Goal: Transaction & Acquisition: Purchase product/service

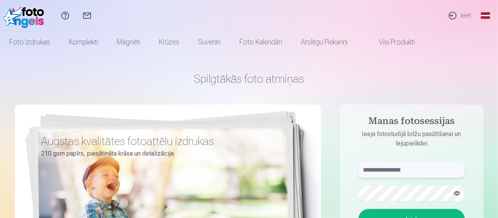
click at [390, 170] on input "text" at bounding box center [411, 170] width 106 height 16
click at [358, 209] on button "Ieiet" at bounding box center [411, 219] width 106 height 20
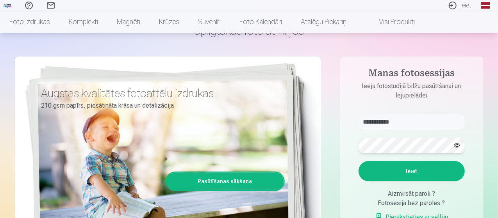
scroll to position [46, 0]
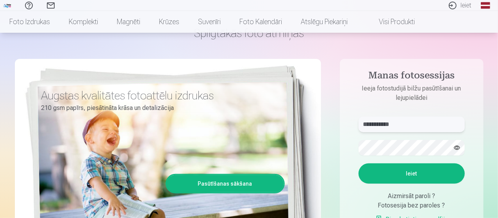
click at [395, 125] on input "**********" at bounding box center [411, 125] width 106 height 16
click at [398, 175] on button "Ieiet" at bounding box center [411, 174] width 106 height 20
click at [396, 124] on input "**********" at bounding box center [411, 125] width 106 height 16
type input "**********"
click at [358, 164] on button "Ieiet" at bounding box center [411, 174] width 106 height 20
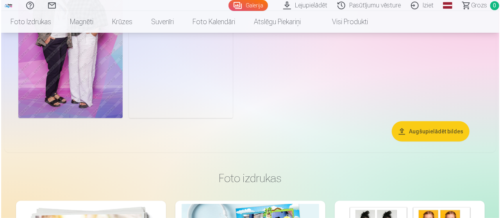
scroll to position [124, 0]
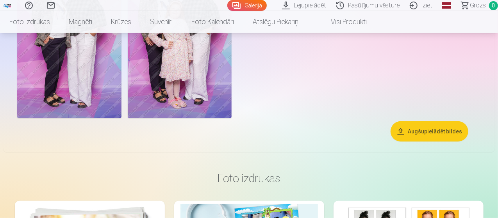
click at [423, 142] on button "Augšupielādēt bildes" at bounding box center [429, 131] width 78 height 20
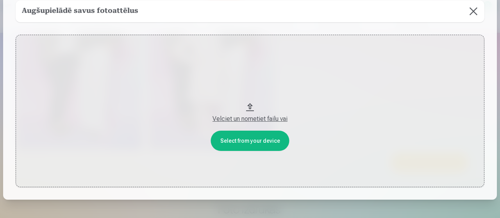
scroll to position [39, 0]
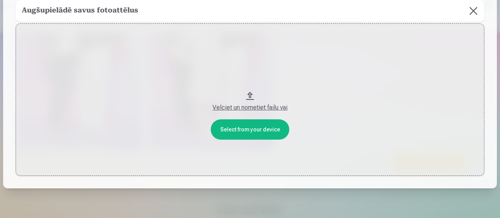
click at [251, 108] on div "Velciet un nometiet failu vai" at bounding box center [249, 107] width 453 height 9
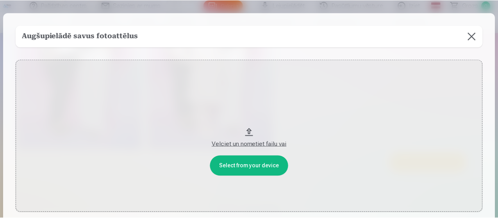
scroll to position [0, 0]
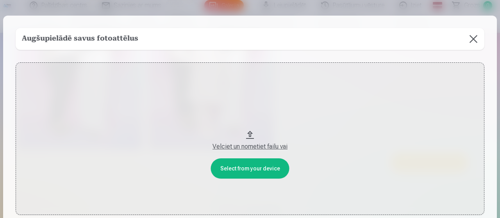
click at [473, 38] on button at bounding box center [473, 39] width 22 height 22
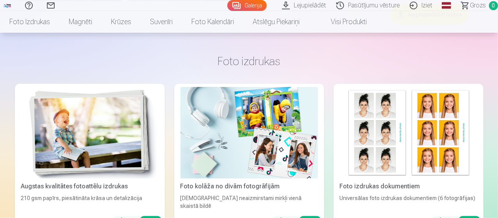
scroll to position [319, 0]
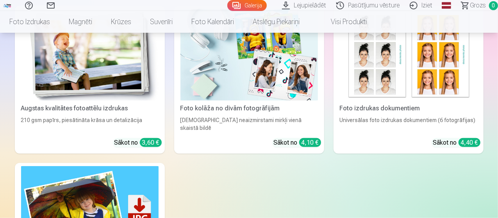
click at [73, 84] on img at bounding box center [89, 55] width 137 height 92
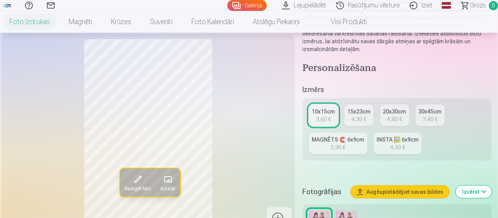
scroll to position [156, 0]
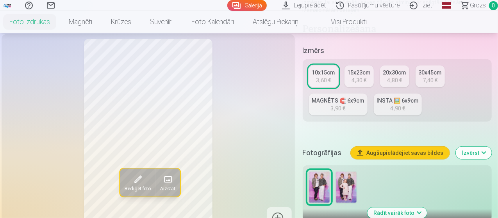
click at [325, 77] on div "3,60 €" at bounding box center [323, 81] width 15 height 8
click at [395, 208] on button "Rādīt vairāk foto" at bounding box center [397, 213] width 60 height 11
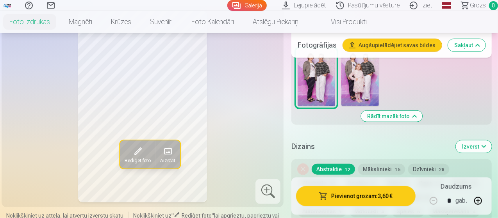
scroll to position [312, 0]
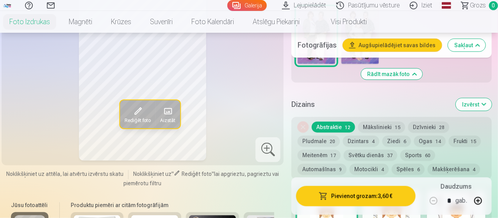
click at [386, 125] on button "Mākslinieki 15" at bounding box center [381, 127] width 47 height 11
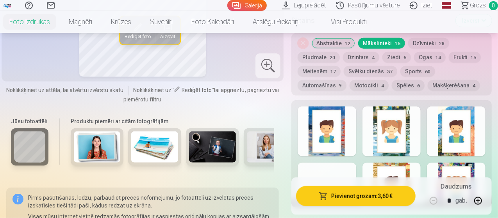
scroll to position [430, 0]
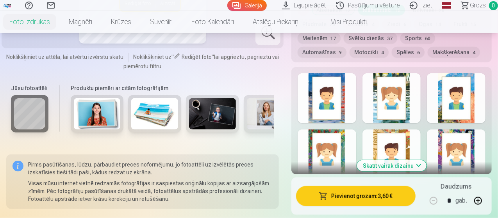
click at [411, 166] on button "Skatīt vairāk dizainu" at bounding box center [392, 165] width 70 height 11
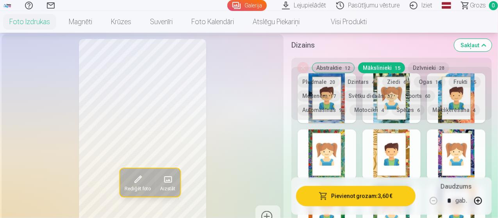
click at [368, 83] on button "Dzintars 4" at bounding box center [361, 82] width 36 height 11
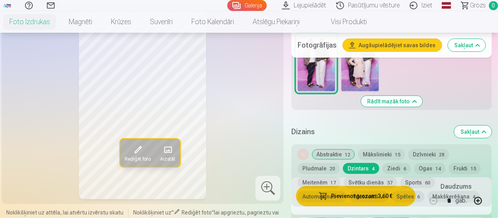
scroll to position [273, 0]
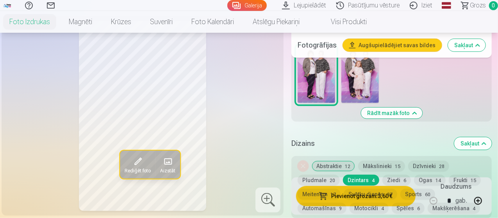
click at [390, 112] on button "Rādīt mazāk foto" at bounding box center [391, 113] width 61 height 11
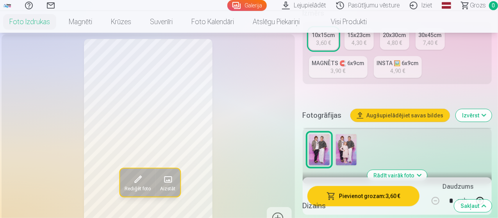
scroll to position [155, 0]
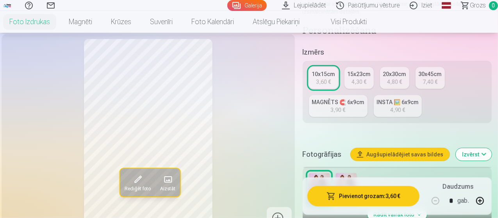
click at [335, 98] on div "MAGNĒTS 🧲 6x9cm" at bounding box center [338, 102] width 52 height 8
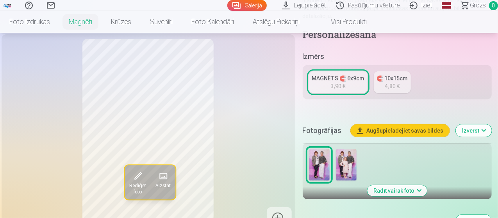
scroll to position [117, 0]
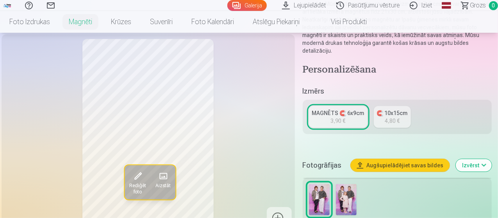
click at [338, 117] on div "3,90 €" at bounding box center [338, 121] width 15 height 8
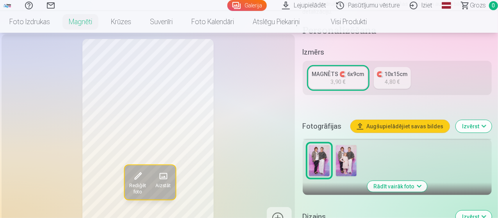
scroll to position [0, 0]
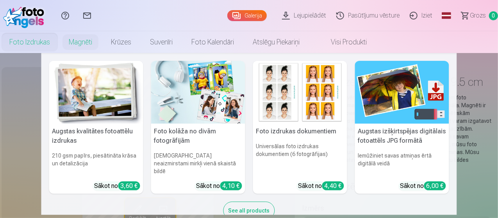
click at [59, 44] on link "Foto izdrukas" at bounding box center [29, 42] width 59 height 22
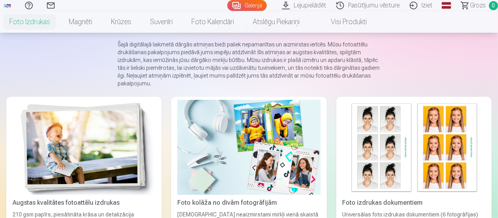
scroll to position [117, 0]
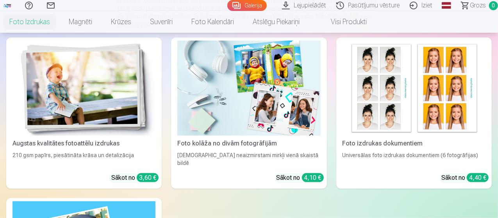
click at [34, 139] on div "Augstas kvalitātes fotoattēlu izdrukas" at bounding box center [83, 143] width 149 height 9
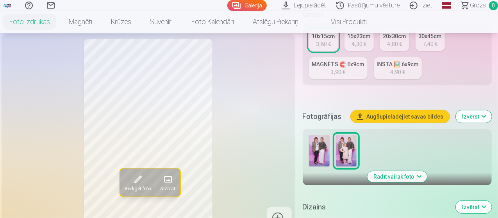
scroll to position [234, 0]
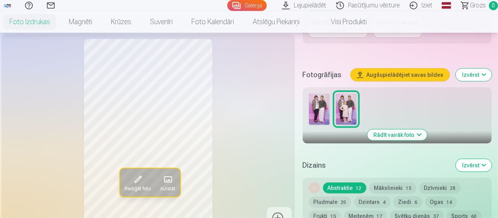
click at [323, 104] on img at bounding box center [319, 109] width 21 height 31
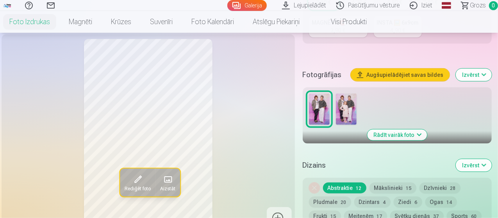
click at [348, 104] on img at bounding box center [346, 109] width 21 height 31
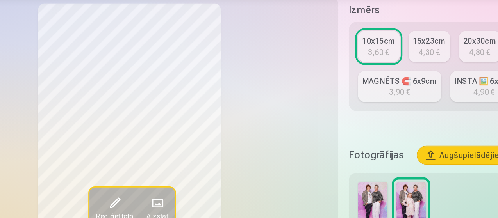
scroll to position [163, 0]
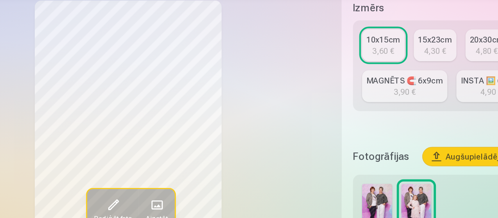
click at [322, 173] on img at bounding box center [319, 180] width 21 height 31
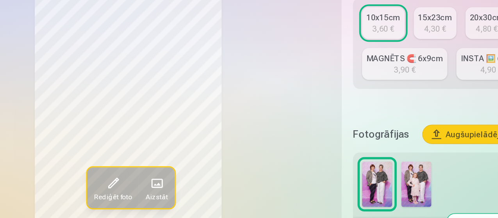
scroll to position [163, 0]
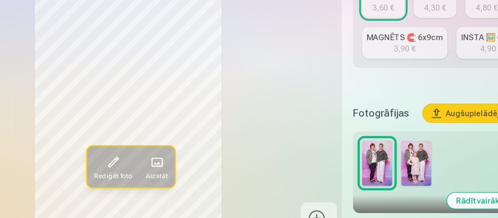
click at [349, 170] on img at bounding box center [346, 180] width 21 height 31
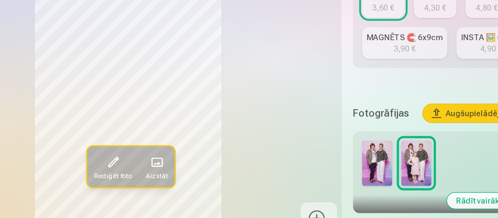
click at [321, 172] on img at bounding box center [319, 180] width 21 height 31
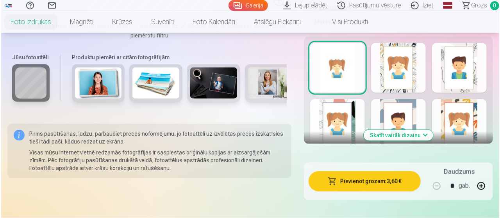
scroll to position [544, 0]
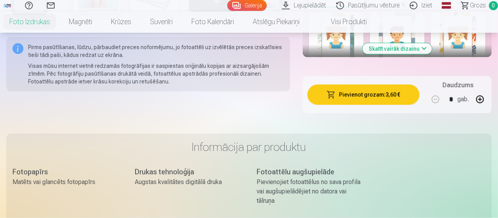
click at [358, 85] on button "Pievienot grozam : 3,60 €" at bounding box center [363, 95] width 112 height 20
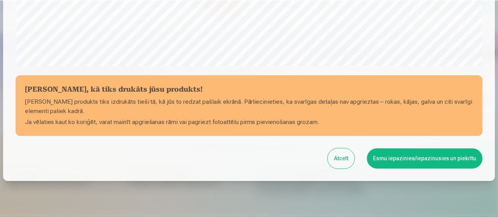
scroll to position [338, 0]
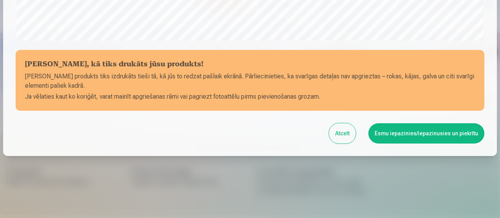
click at [433, 132] on button "Esmu iepazinies/iepazinusies un piekrītu" at bounding box center [426, 133] width 116 height 20
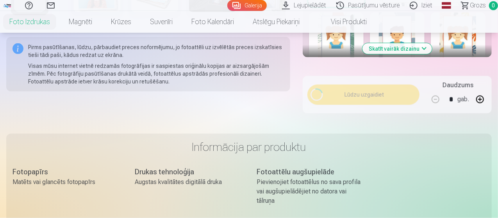
scroll to position [337, 0]
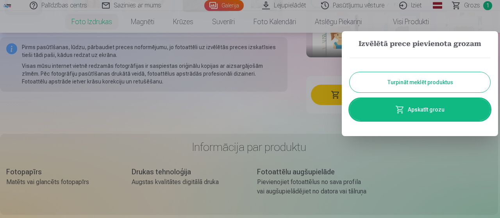
click at [424, 111] on link "Apskatīt grozu" at bounding box center [419, 110] width 141 height 22
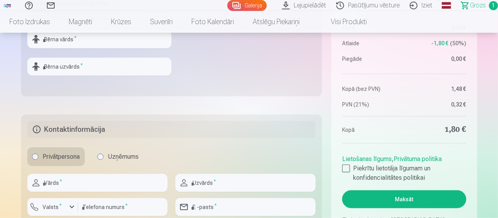
scroll to position [351, 0]
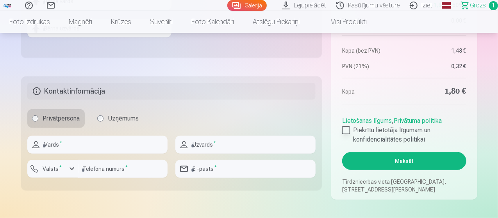
click at [348, 130] on div at bounding box center [346, 131] width 8 height 8
click at [412, 161] on button "Maksāt" at bounding box center [404, 161] width 124 height 18
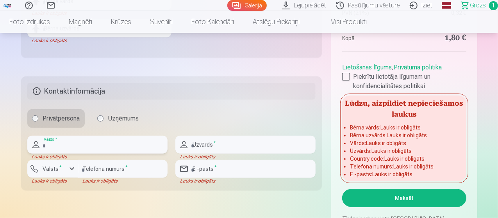
click at [67, 144] on input "text" at bounding box center [97, 145] width 140 height 18
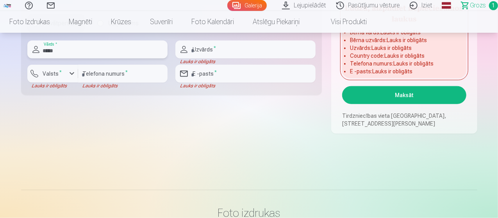
scroll to position [430, 0]
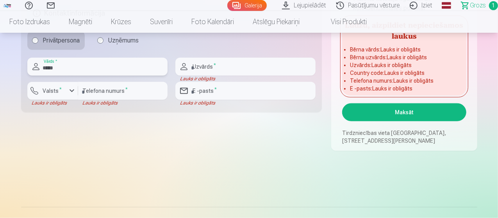
type input "*****"
click at [237, 67] on input "text" at bounding box center [245, 67] width 140 height 18
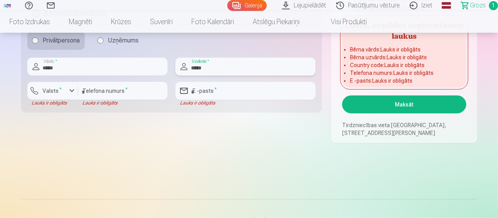
type input "*****"
click at [84, 93] on input "number" at bounding box center [122, 91] width 89 height 18
click at [71, 91] on div "button" at bounding box center [71, 90] width 9 height 9
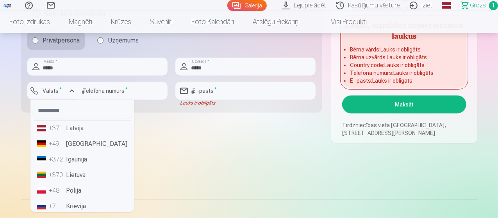
click at [77, 132] on li "+371 Latvija" at bounding box center [82, 129] width 97 height 16
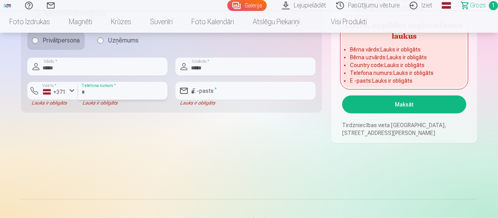
click at [91, 94] on input "number" at bounding box center [122, 91] width 89 height 18
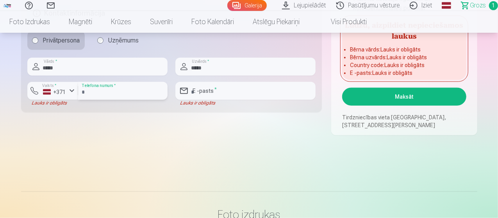
type input "********"
click at [210, 93] on input "email" at bounding box center [245, 91] width 140 height 18
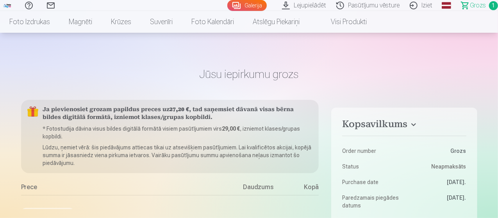
scroll to position [0, 0]
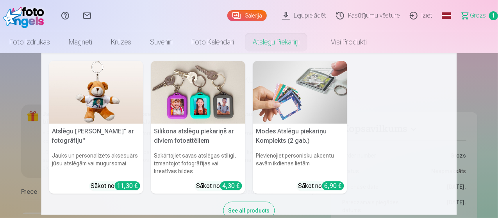
type input "**********"
click at [309, 41] on link "Atslēgu piekariņi" at bounding box center [276, 42] width 66 height 22
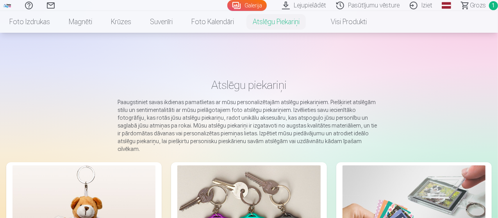
scroll to position [156, 0]
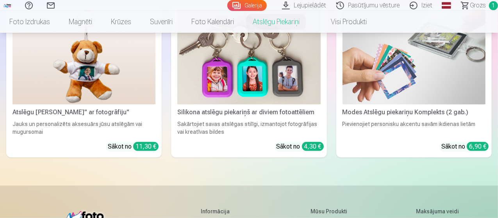
click at [174, 108] on div "Silikona atslēgu piekariņš ar diviem fotoattēliem" at bounding box center [248, 112] width 149 height 9
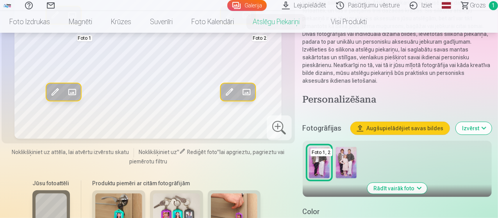
scroll to position [156, 0]
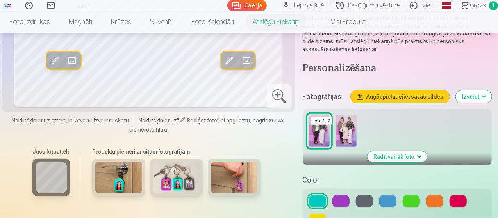
click at [351, 121] on img at bounding box center [346, 131] width 21 height 31
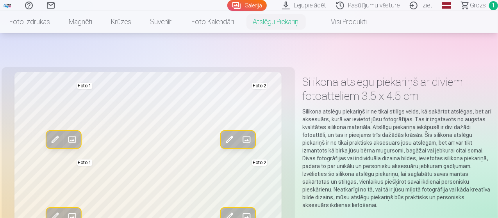
scroll to position [117, 0]
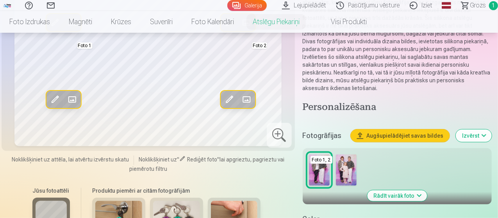
click at [347, 161] on img at bounding box center [346, 170] width 21 height 31
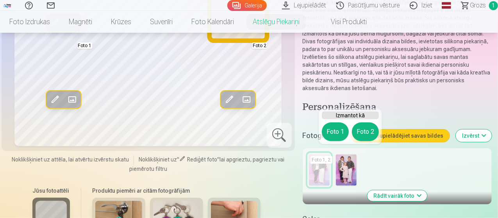
click at [364, 132] on button "Foto 2" at bounding box center [365, 132] width 27 height 19
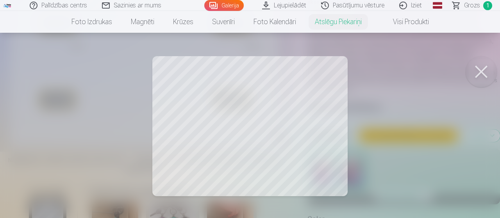
click at [313, 150] on div at bounding box center [250, 109] width 500 height 218
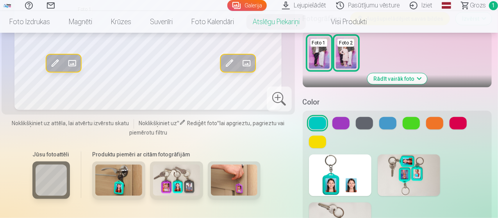
scroll to position [78, 0]
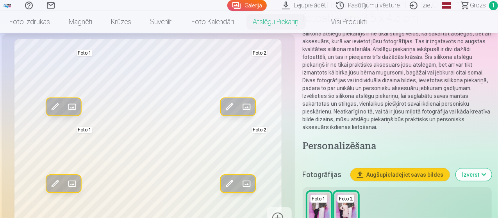
click at [474, 5] on span "Grozs" at bounding box center [478, 5] width 16 height 9
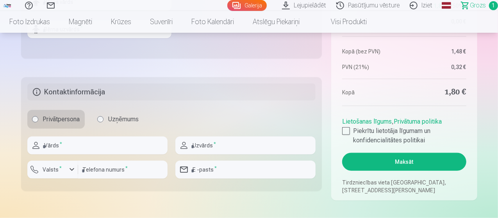
scroll to position [351, 0]
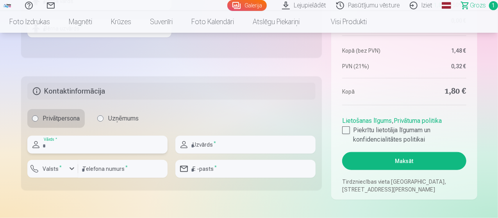
click at [81, 144] on input "text" at bounding box center [97, 145] width 140 height 18
type input "*****"
click at [223, 144] on input "text" at bounding box center [245, 145] width 140 height 18
type input "*****"
click at [71, 171] on div "button" at bounding box center [71, 168] width 9 height 9
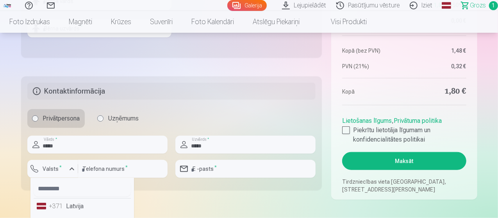
click at [56, 205] on div "+371" at bounding box center [57, 206] width 16 height 9
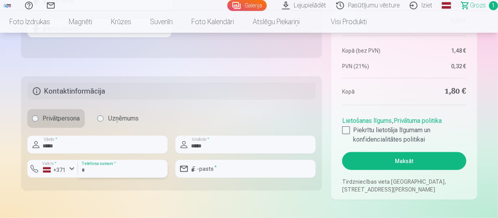
click at [102, 169] on input "number" at bounding box center [122, 169] width 89 height 18
type input "********"
click at [214, 168] on input "email" at bounding box center [245, 169] width 140 height 18
type input "**********"
click at [346, 130] on div at bounding box center [346, 131] width 8 height 8
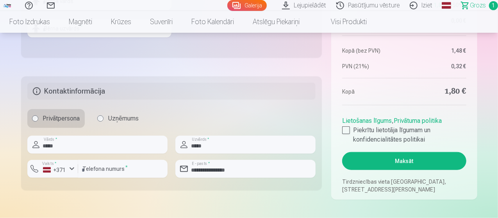
click at [401, 162] on button "Maksāt" at bounding box center [404, 161] width 124 height 18
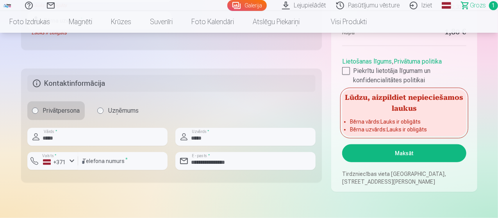
scroll to position [344, 0]
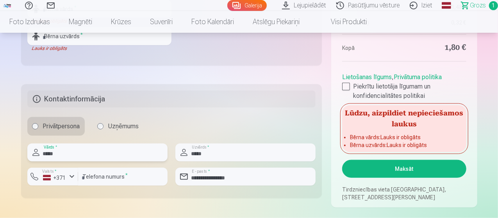
click at [94, 157] on input "*****" at bounding box center [97, 153] width 140 height 18
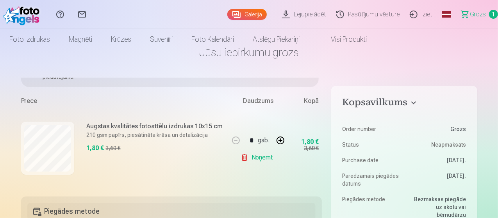
scroll to position [0, 0]
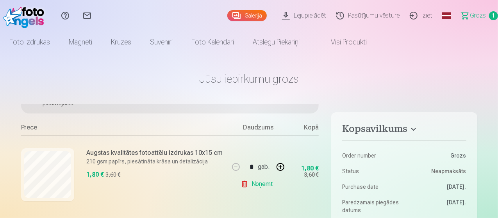
click at [472, 18] on span "Grozs" at bounding box center [478, 15] width 16 height 9
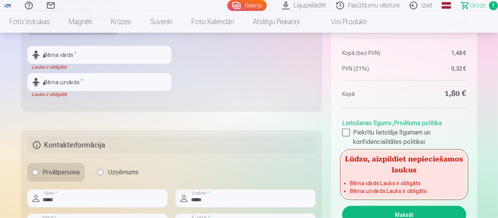
scroll to position [312, 0]
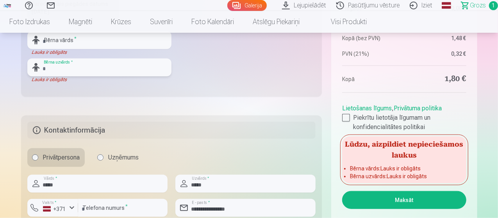
click at [90, 69] on input "text" at bounding box center [99, 68] width 144 height 18
click at [84, 41] on input "text" at bounding box center [99, 40] width 144 height 18
click at [406, 201] on button "Maksāt" at bounding box center [404, 200] width 124 height 18
click at [80, 36] on input "text" at bounding box center [99, 40] width 144 height 18
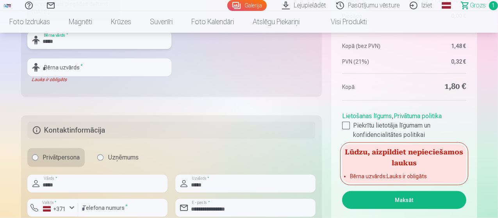
type input "*****"
click at [73, 66] on input "text" at bounding box center [99, 68] width 144 height 18
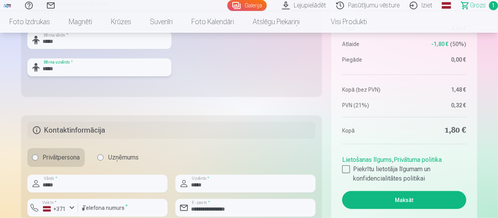
type input "*****"
click at [401, 201] on button "Maksāt" at bounding box center [404, 200] width 124 height 18
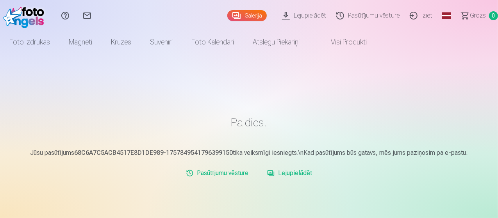
click at [295, 174] on link "Lejupielādēt" at bounding box center [289, 174] width 51 height 16
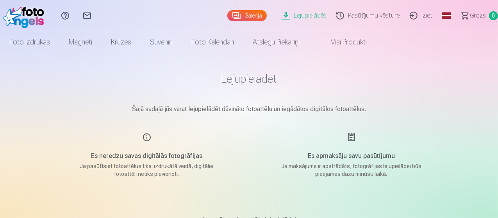
click at [287, 15] on link "Lejupielādēt" at bounding box center [305, 15] width 54 height 31
click at [412, 17] on link "Iziet" at bounding box center [422, 15] width 33 height 31
